Goal: Information Seeking & Learning: Learn about a topic

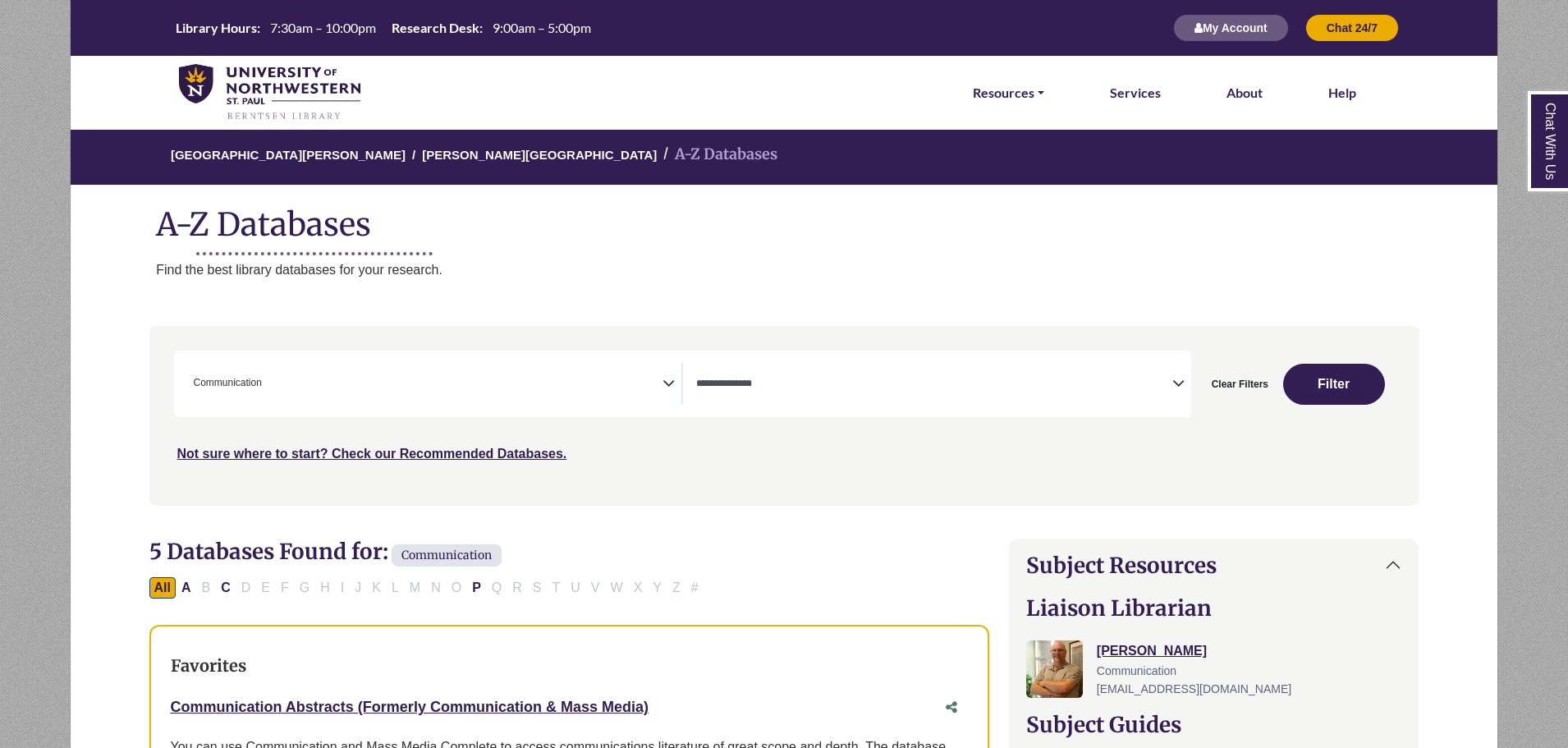
select select "Database Types Filter"
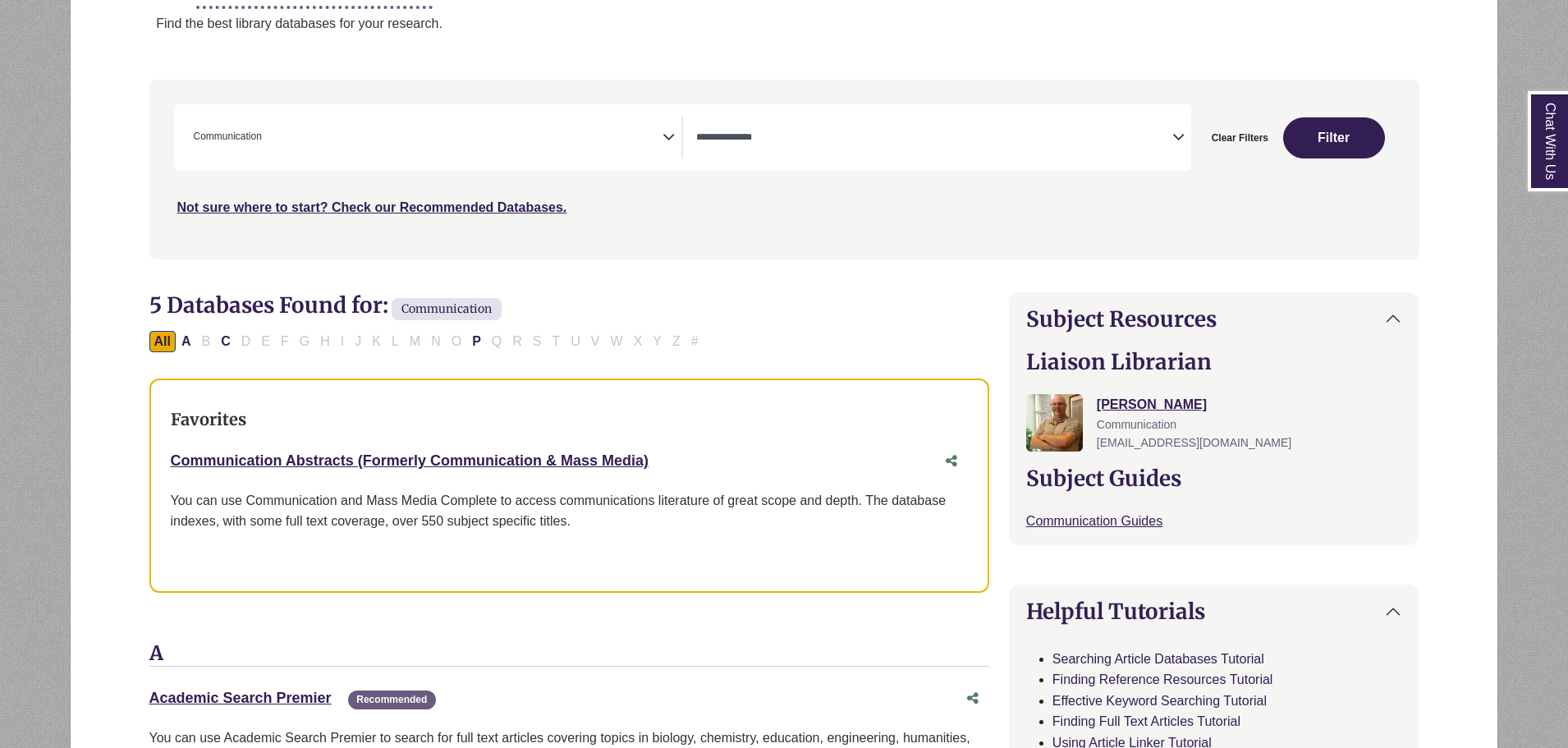
scroll to position [91, 0]
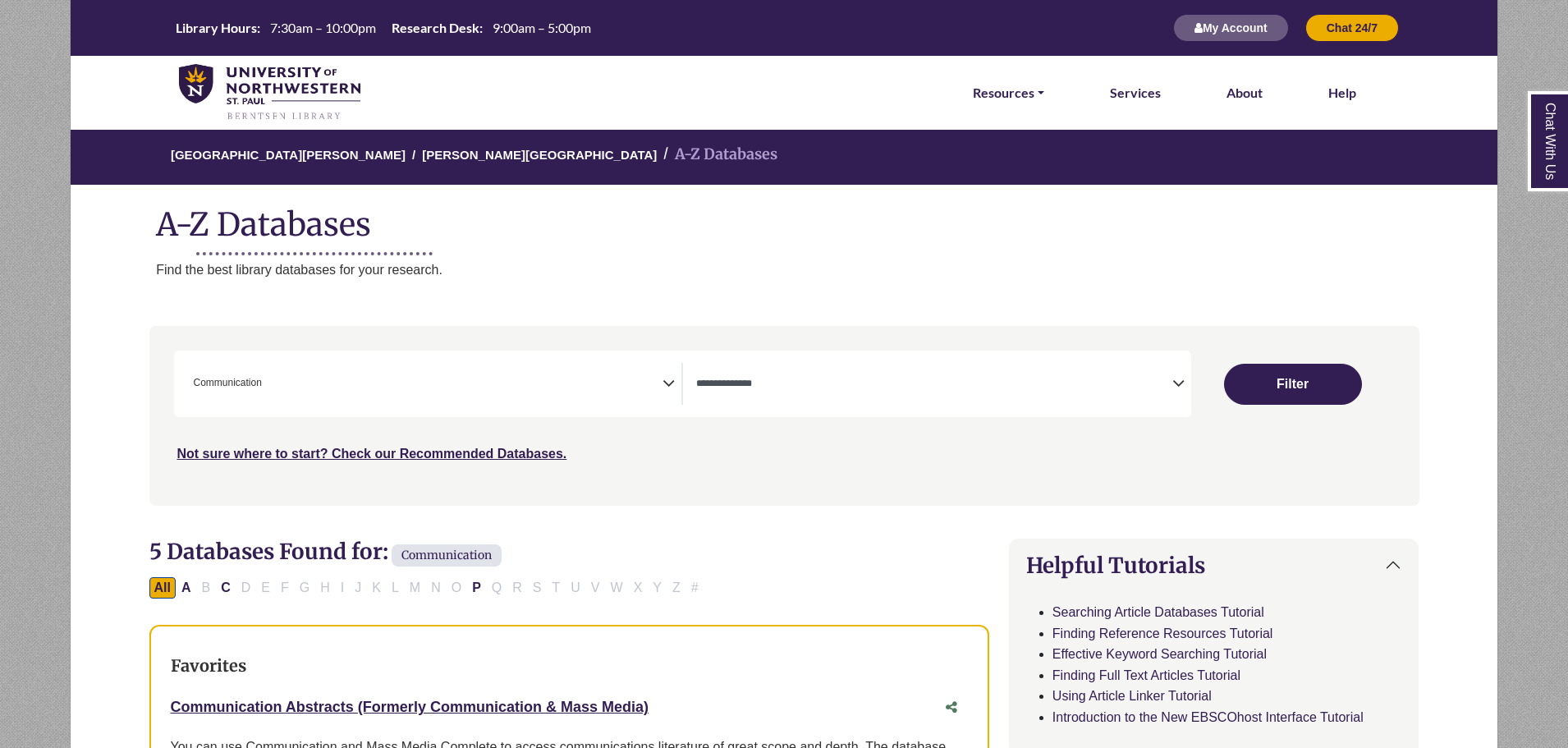
select select "Database Subject Filter"
select select "Database Types Filter"
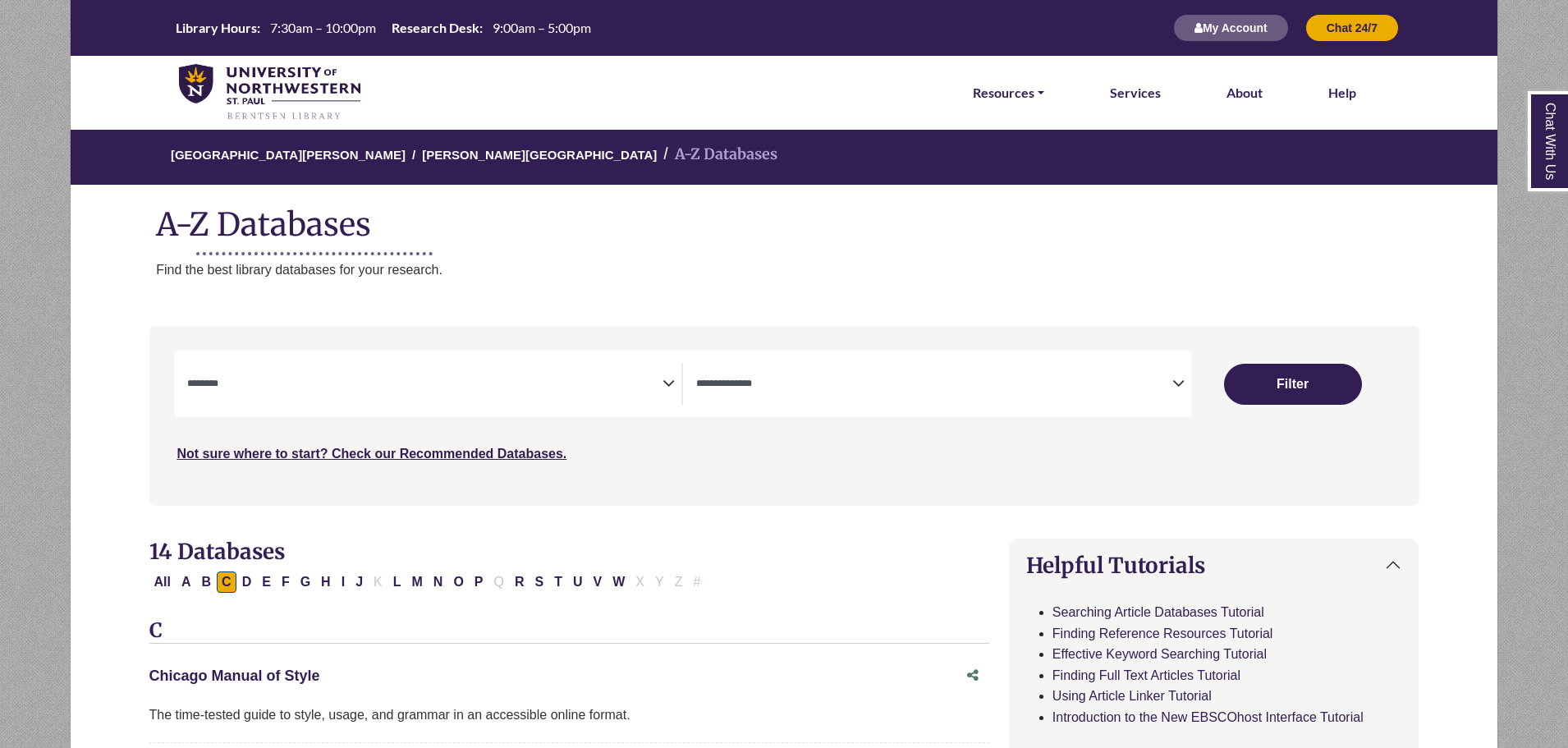
click at [309, 678] on link "Chicago Manual of Style This link opens in a new window" at bounding box center [235, 676] width 170 height 16
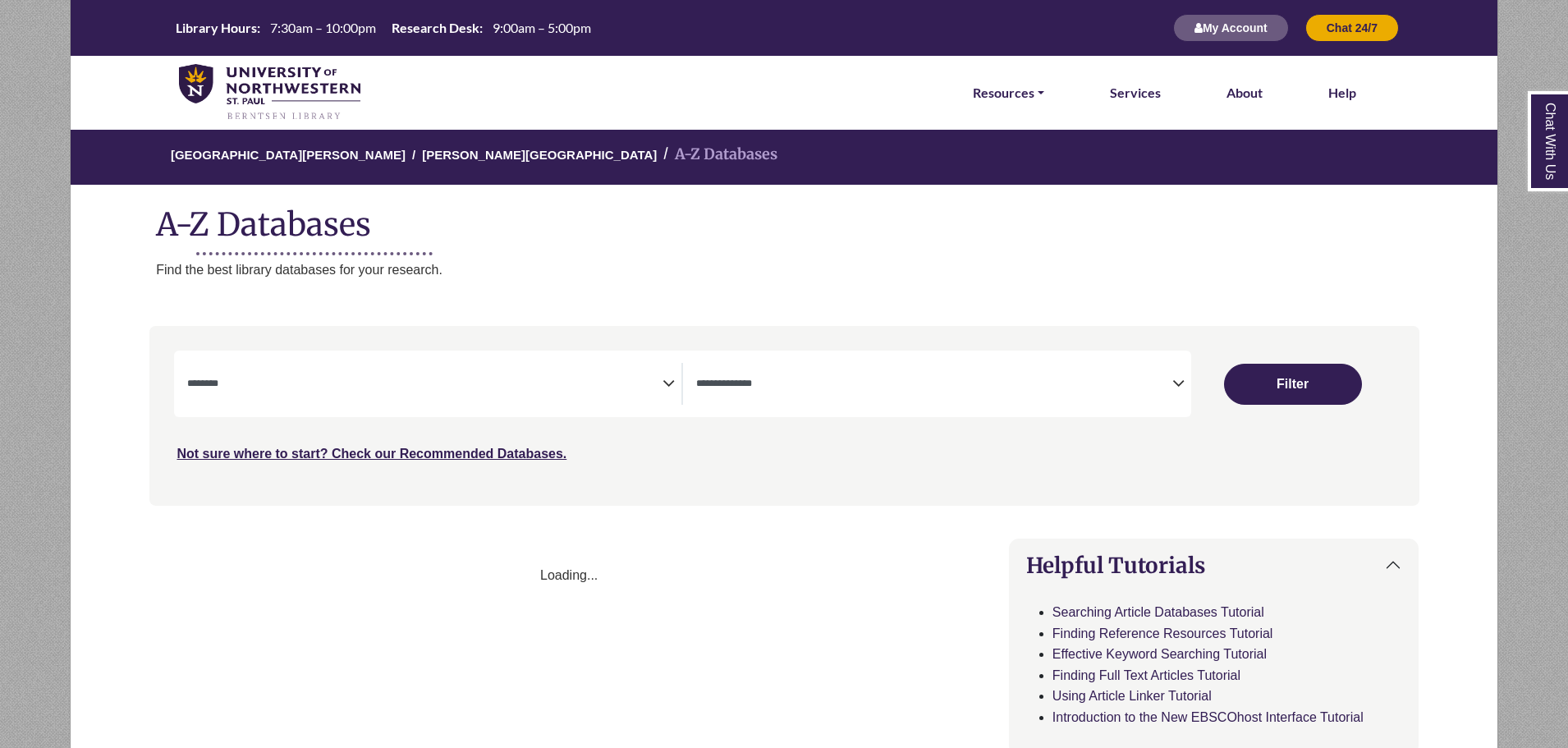
select select "Database Subject Filter"
select select "Database Types Filter"
select select "Database Subject Filter"
select select "Database Types Filter"
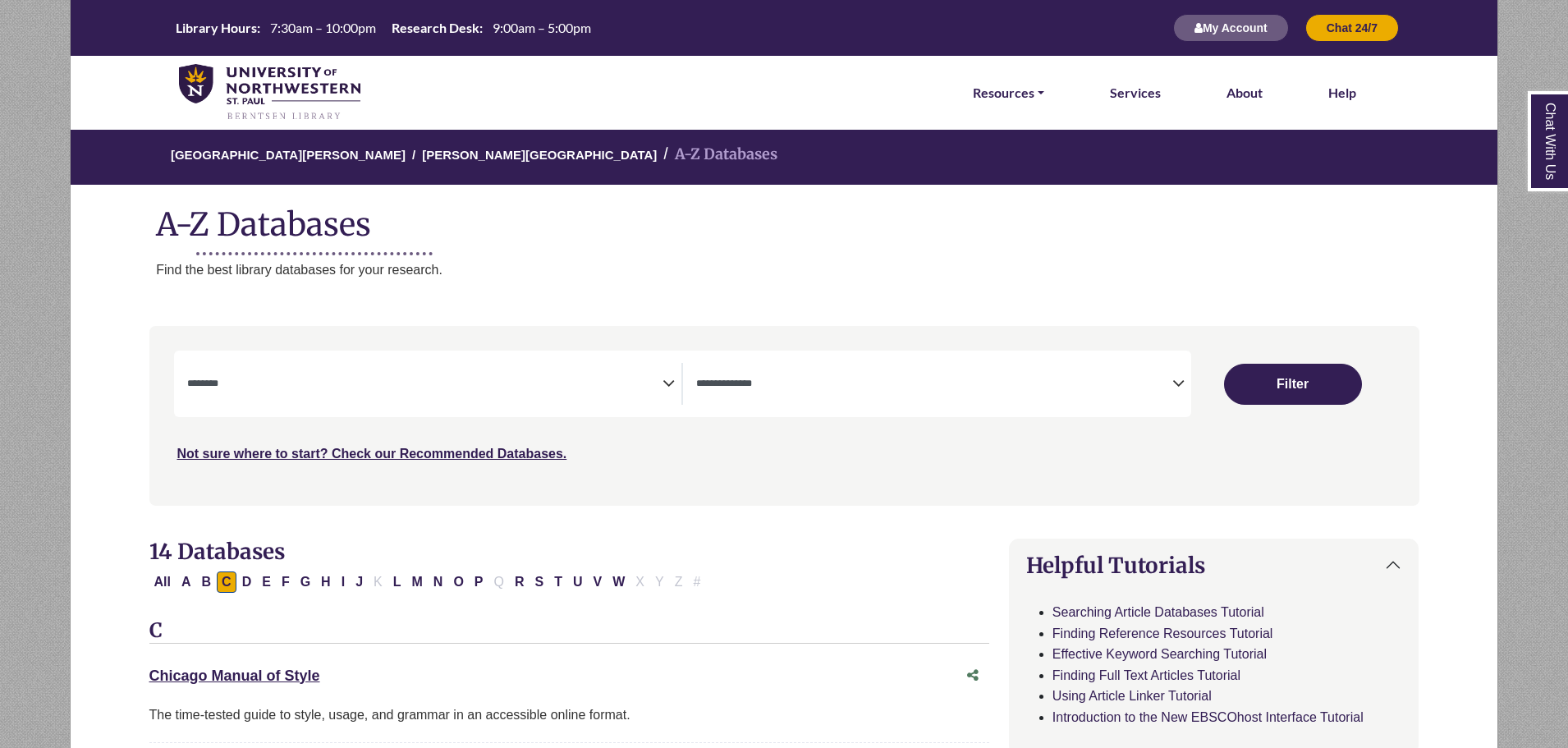
scroll to position [82, 0]
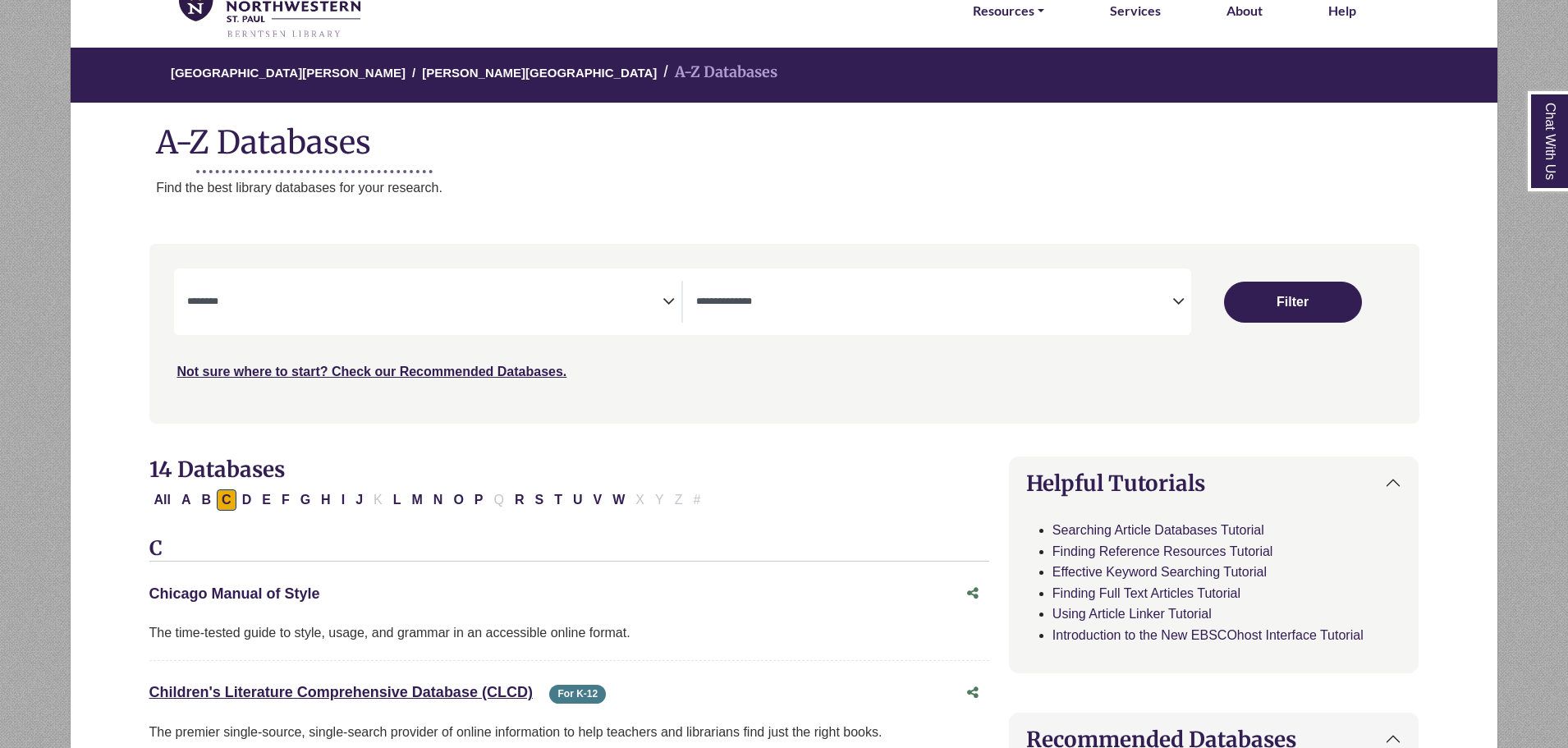
click at [292, 593] on link "Chicago Manual of Style This link opens in a new window" at bounding box center [235, 593] width 170 height 16
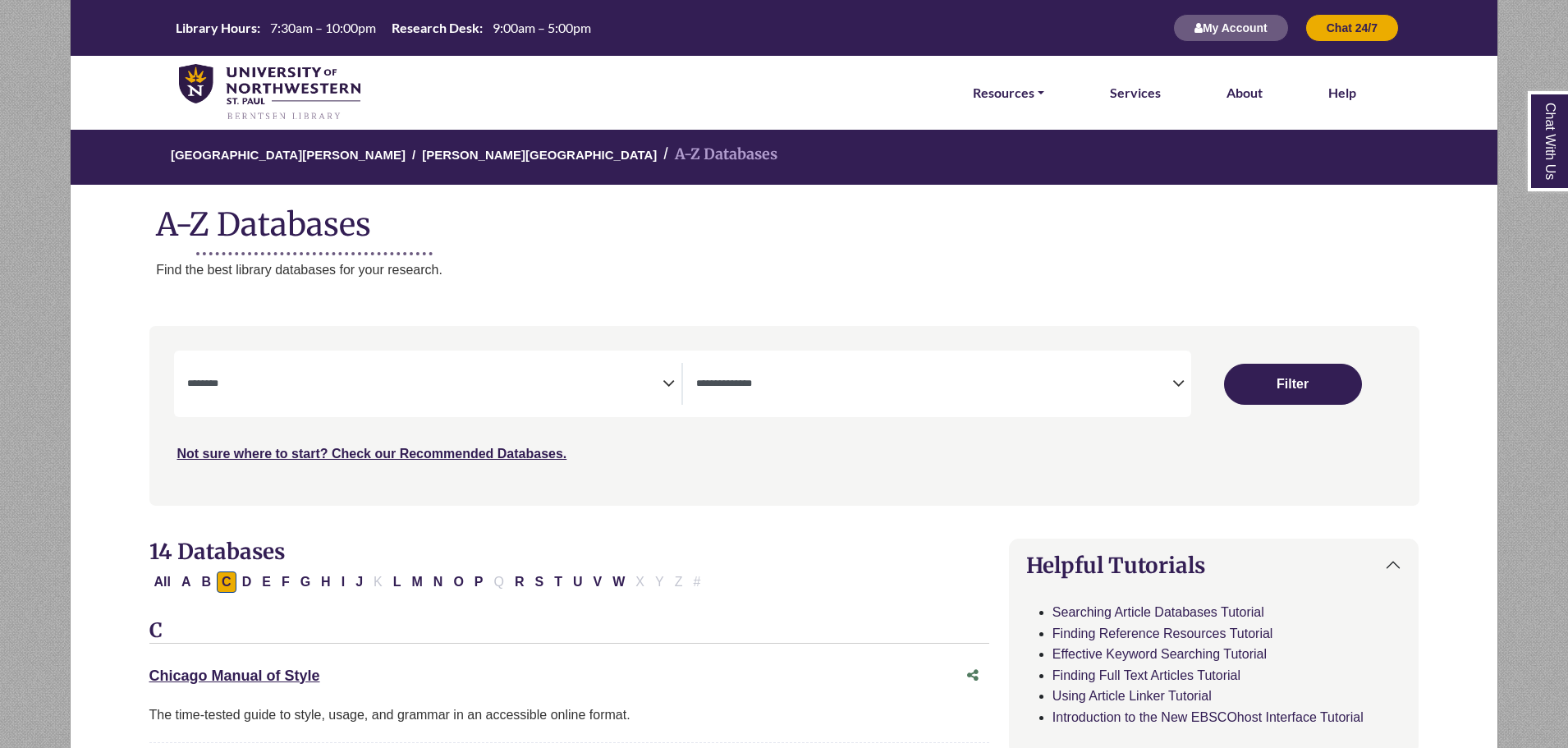
click at [272, 97] on img at bounding box center [269, 93] width 181 height 58
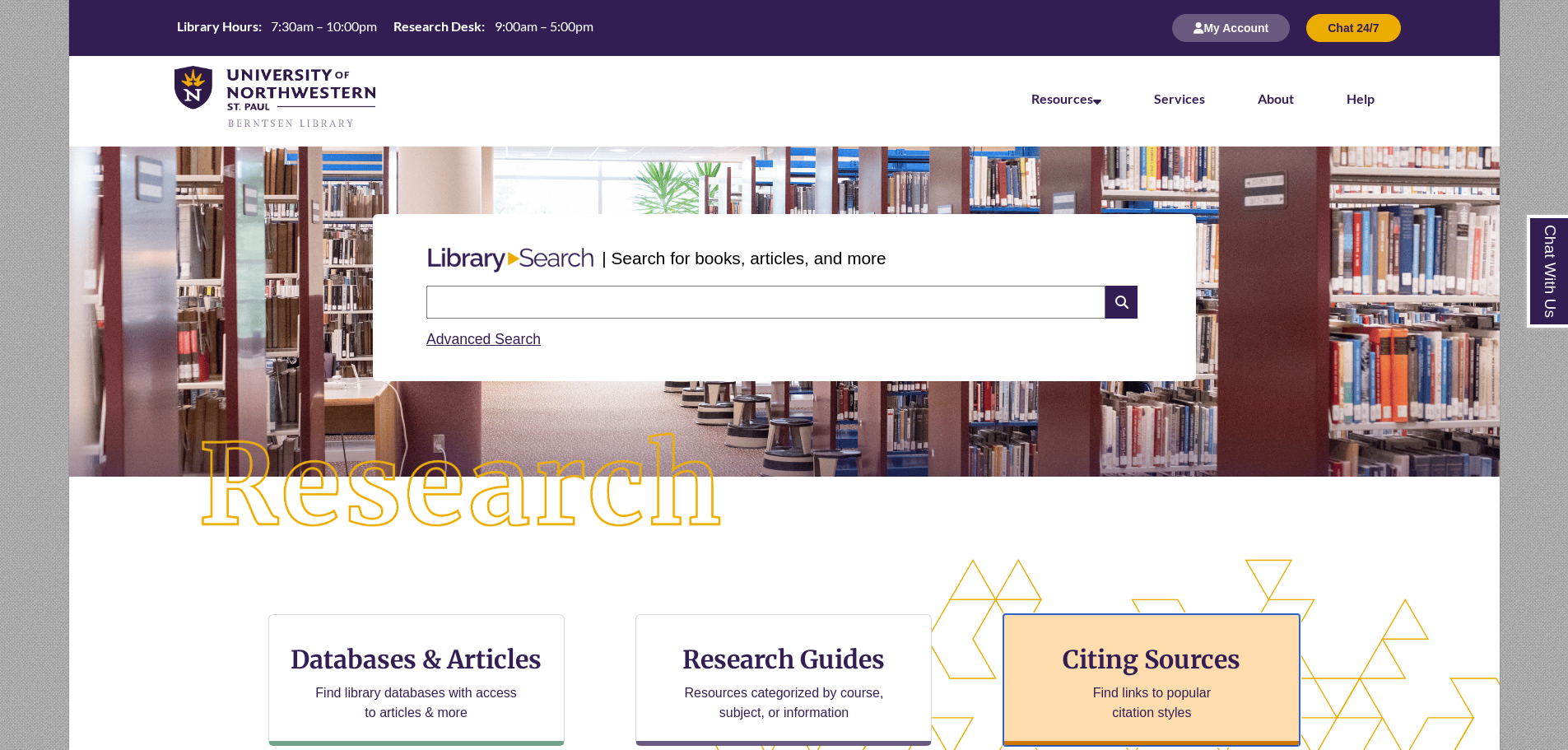
click at [1108, 690] on p "Find links to popular citation styles" at bounding box center [1152, 703] width 161 height 40
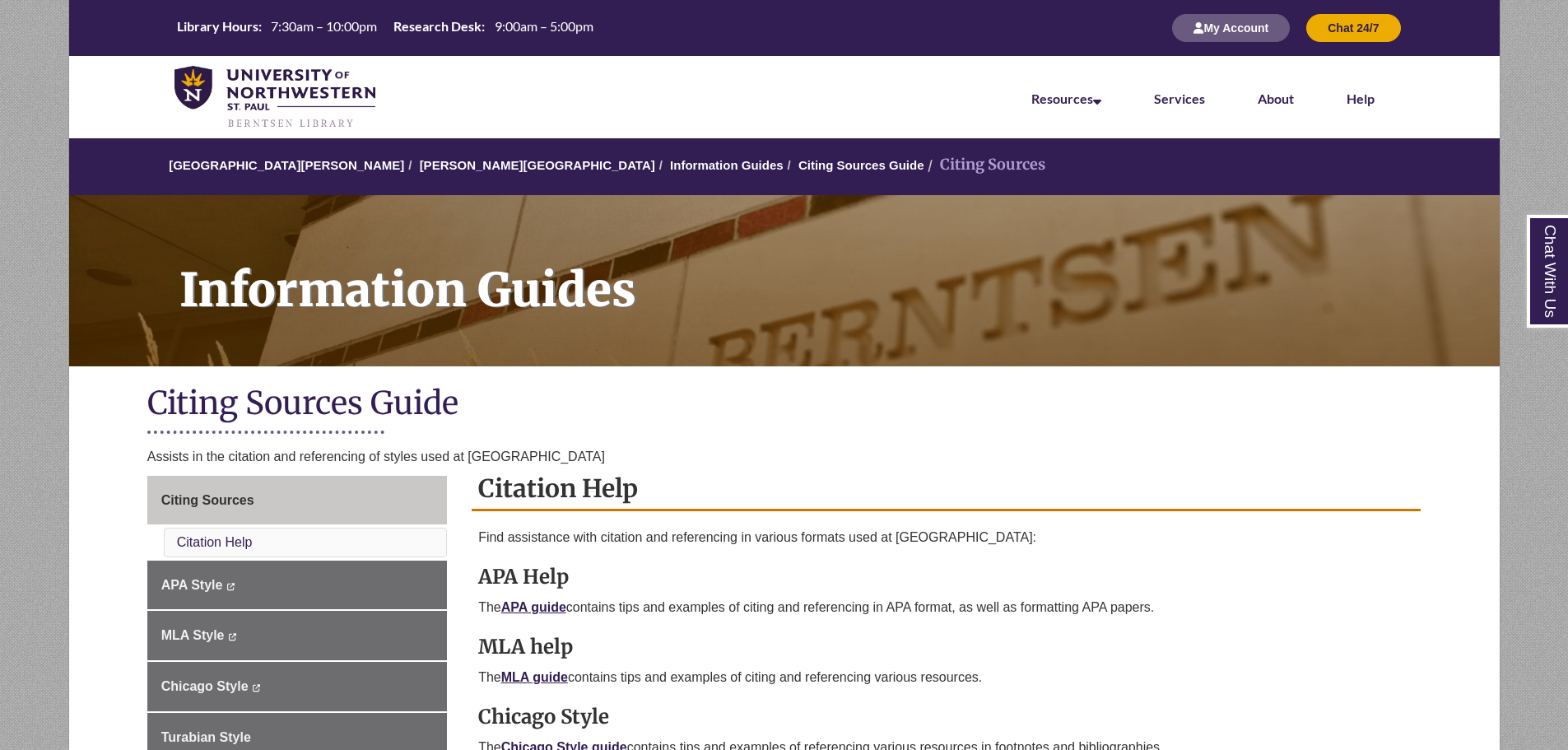
scroll to position [247, 0]
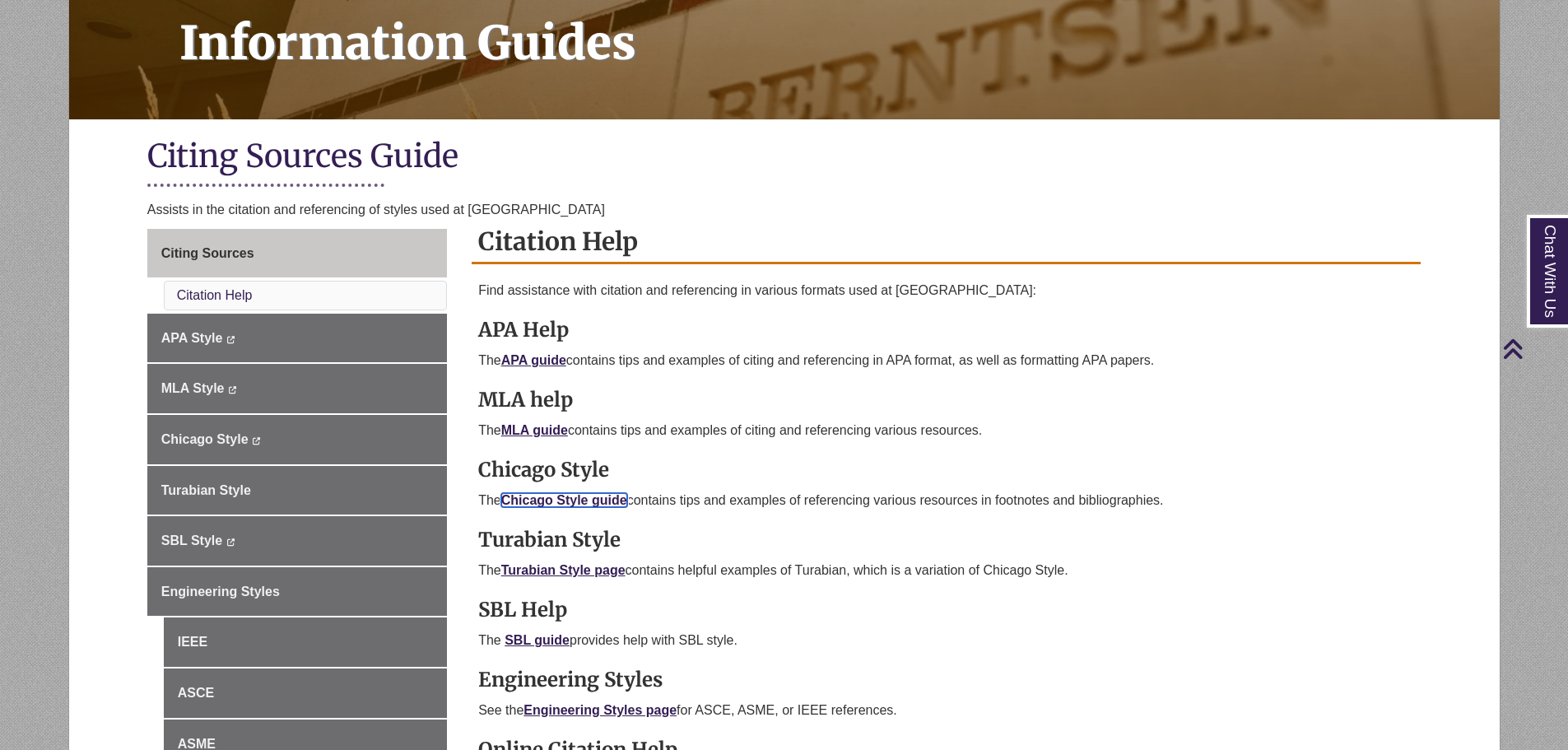
click at [589, 496] on link "Chicago Style guide" at bounding box center [564, 500] width 126 height 14
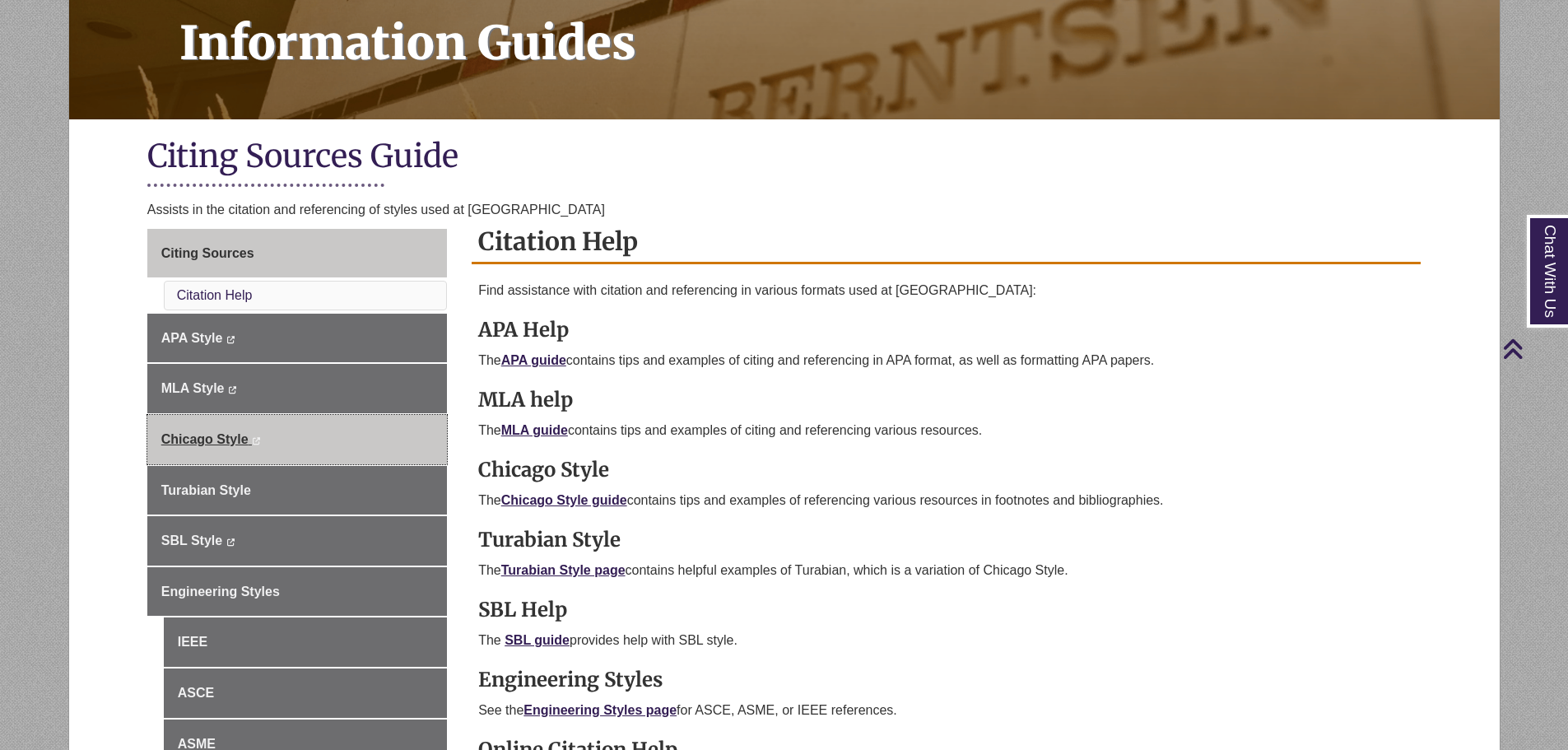
click at [229, 432] on span "Chicago Style" at bounding box center [205, 439] width 87 height 14
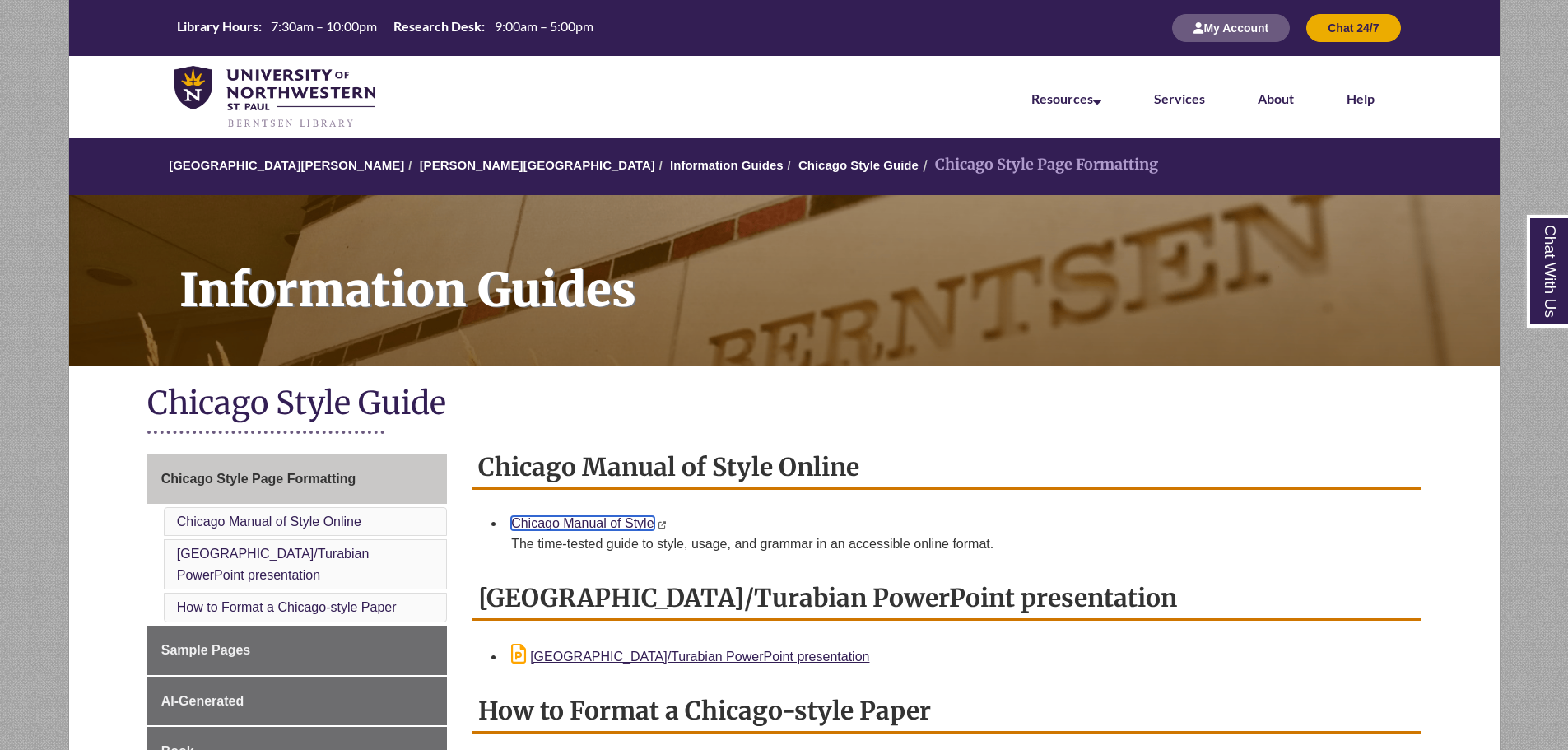
click at [579, 519] on link "Chicago Manual of Style" at bounding box center [583, 522] width 143 height 14
click at [287, 100] on img at bounding box center [275, 98] width 201 height 64
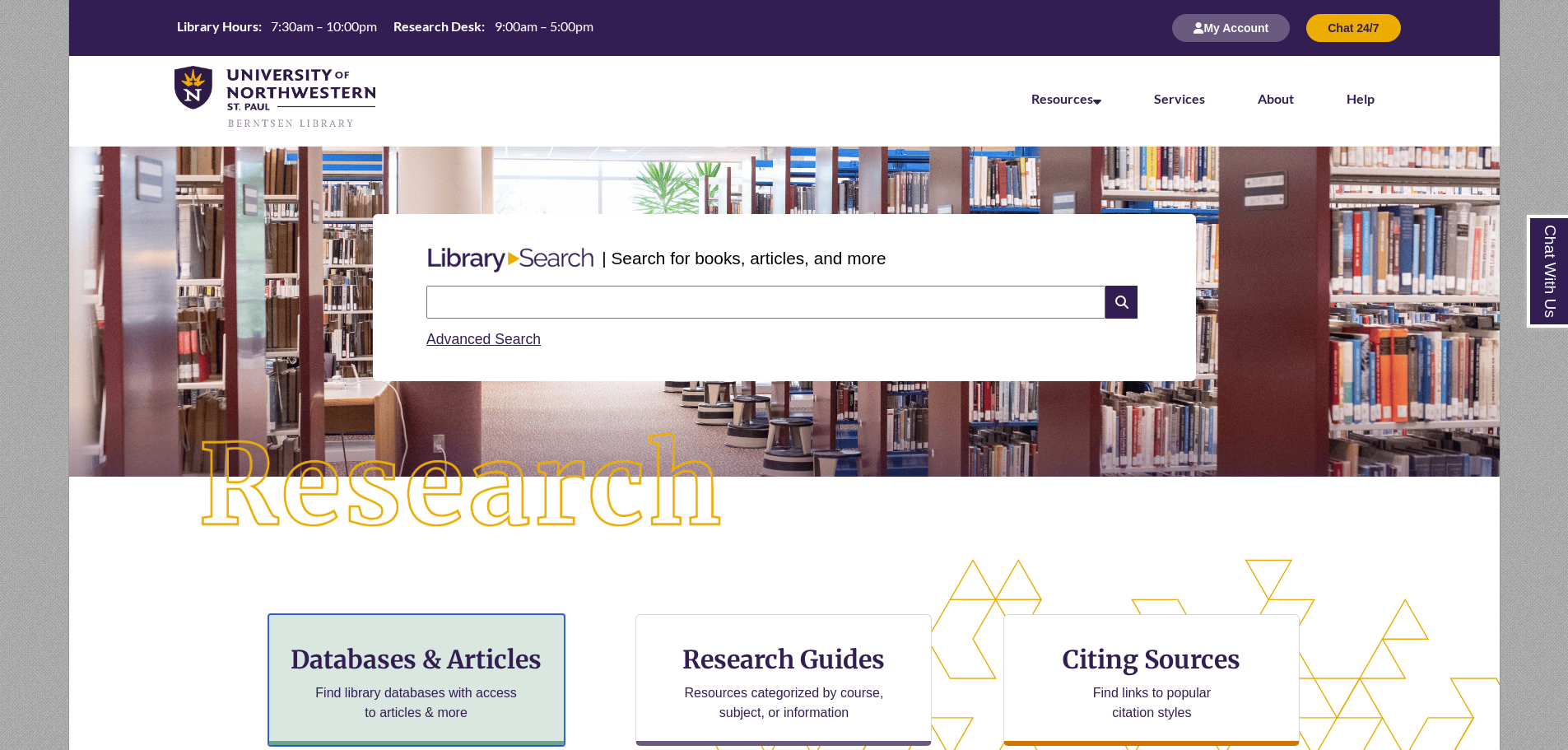
click at [419, 663] on h3 "Databases & Articles" at bounding box center [416, 659] width 268 height 31
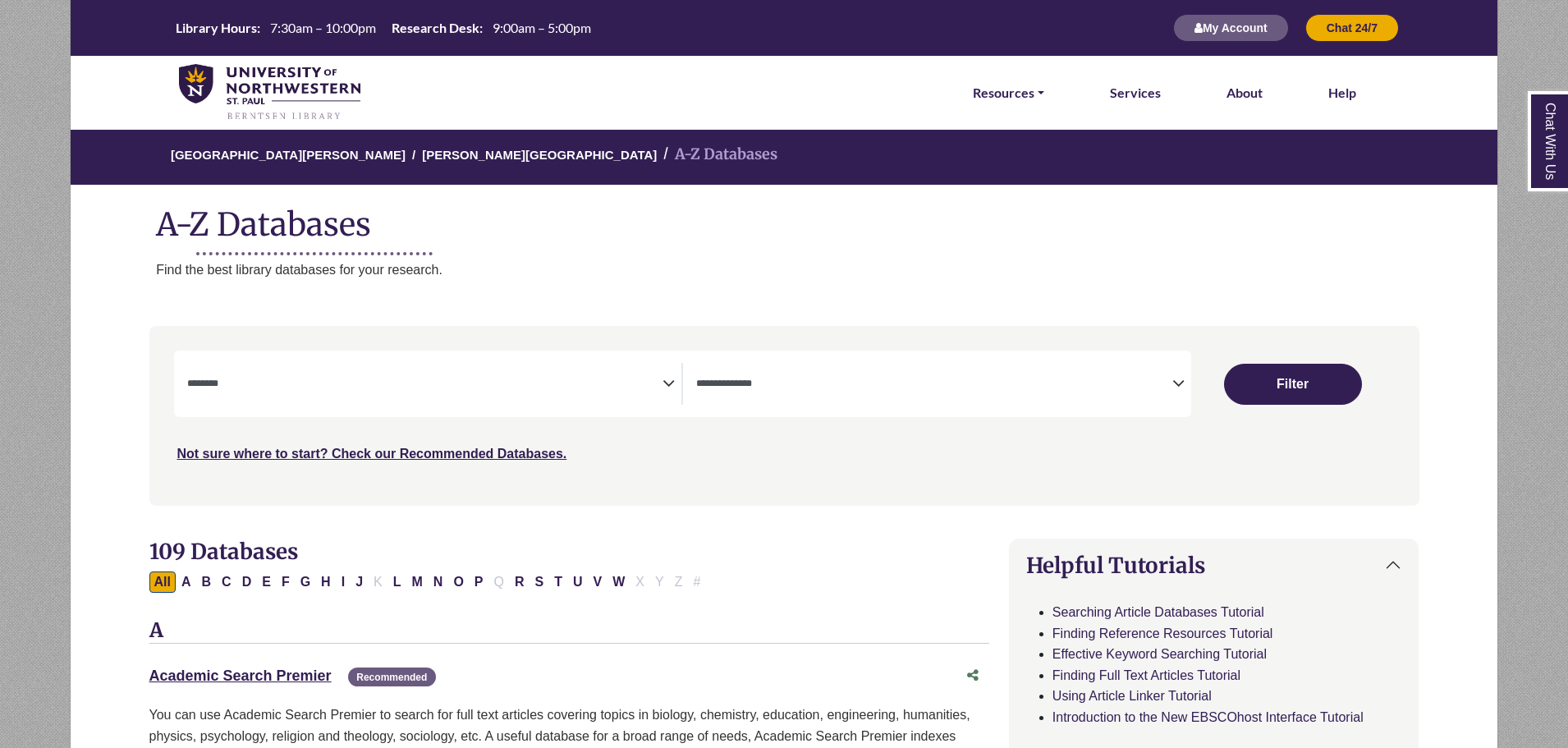
select select "Database Subject Filter"
select select "Database Types Filter"
click at [463, 584] on button "O" at bounding box center [458, 582] width 20 height 21
select select "Database Subject Filter"
select select "Database Types Filter"
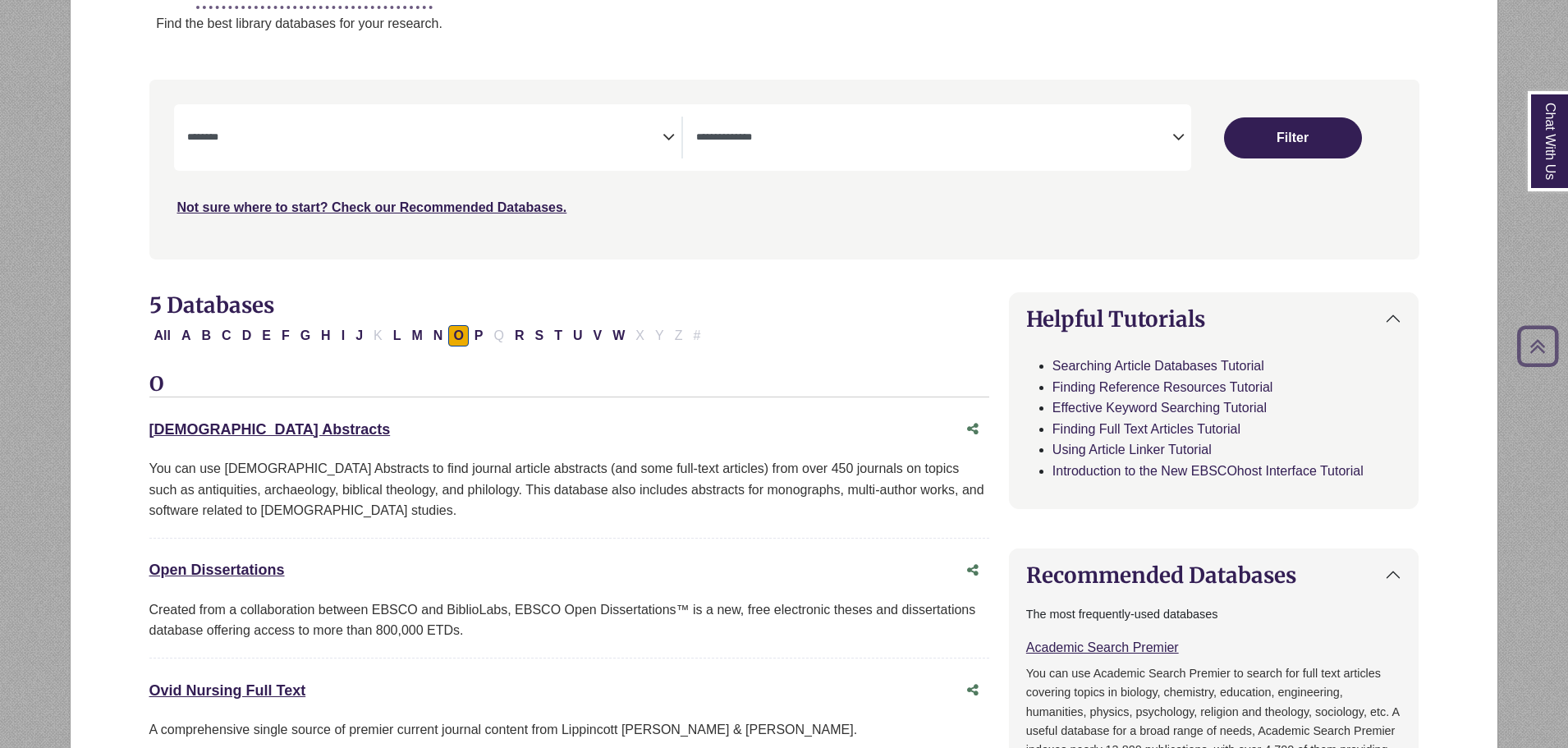
scroll to position [493, 0]
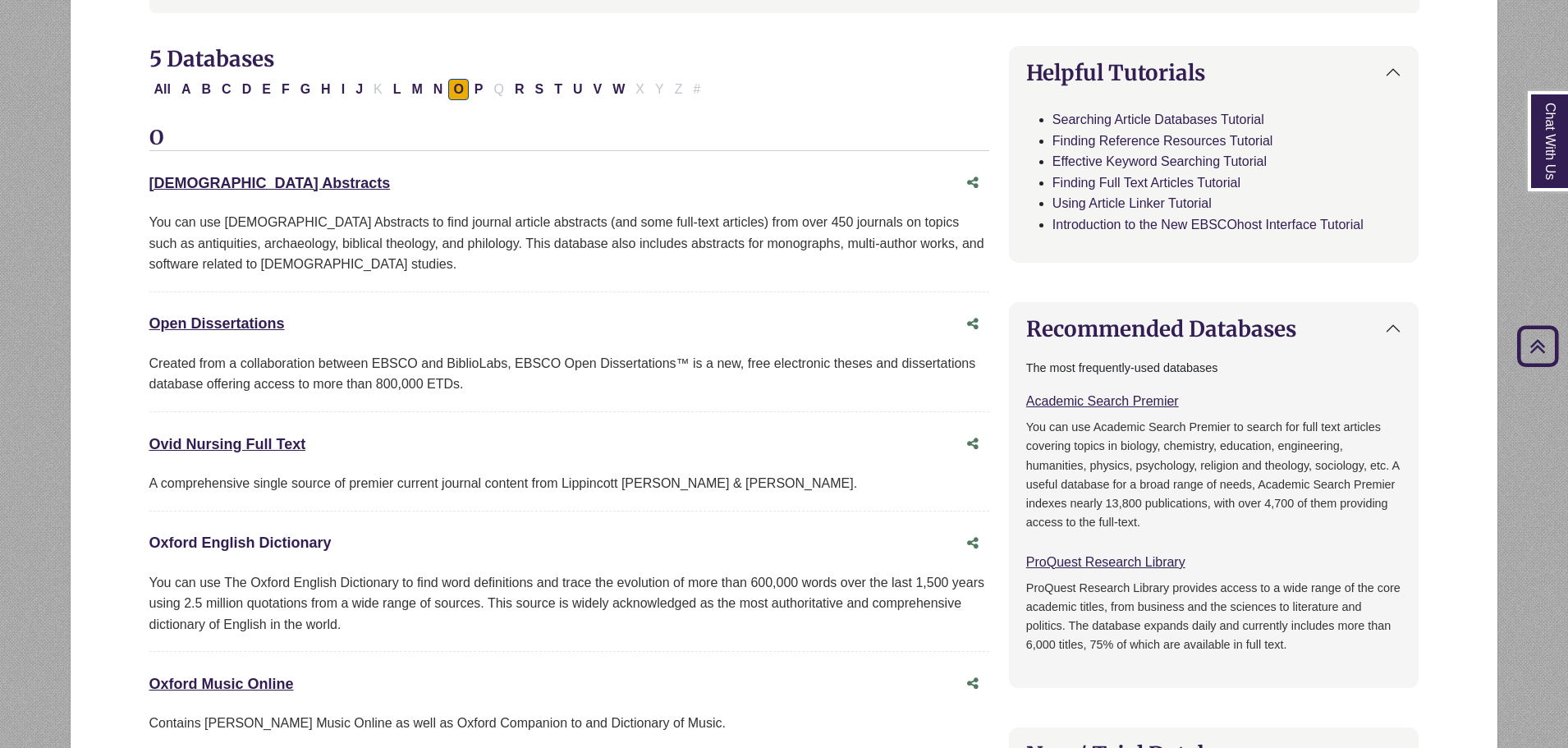
click at [304, 543] on link "Oxford English Dictionary This link opens in a new window" at bounding box center [240, 542] width 182 height 16
click at [253, 545] on link "Oxford English Dictionary This link opens in a new window" at bounding box center [240, 542] width 182 height 16
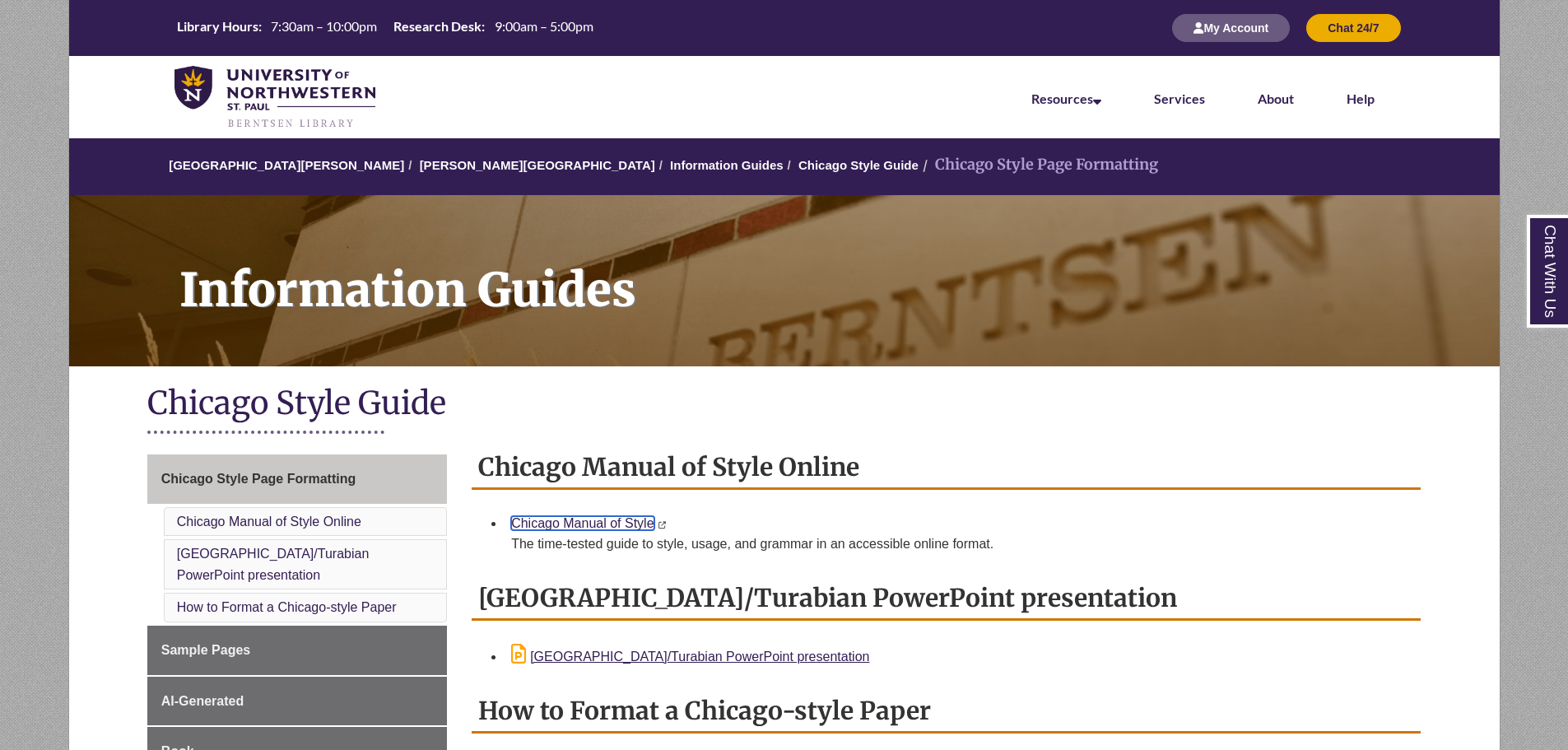
click at [606, 517] on link "Chicago Manual of Style" at bounding box center [583, 522] width 143 height 14
